Goal: Register for event/course

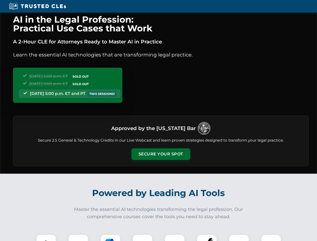
click at [161, 154] on button "Secure Your Spot" at bounding box center [161, 155] width 59 height 12
click at [46, 238] on img at bounding box center [46, 244] width 15 height 15
click at [78, 238] on div at bounding box center [78, 245] width 20 height 20
